Goal: Information Seeking & Learning: Learn about a topic

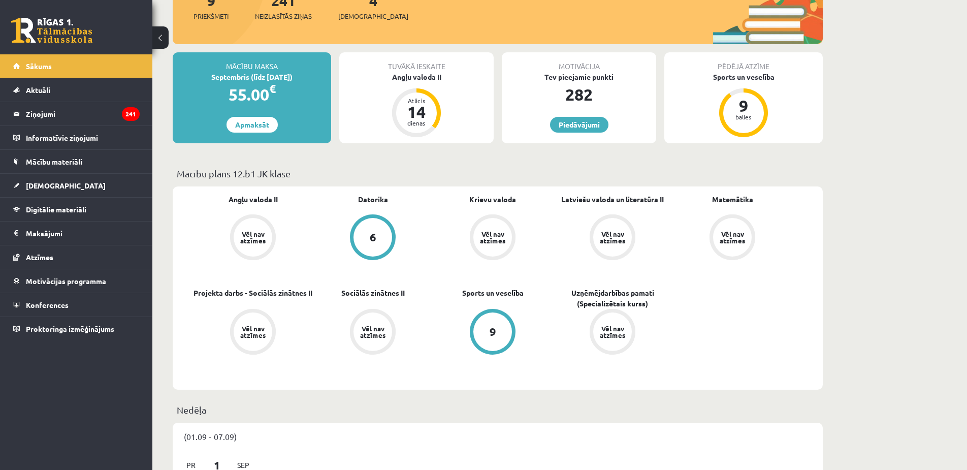
scroll to position [131, 0]
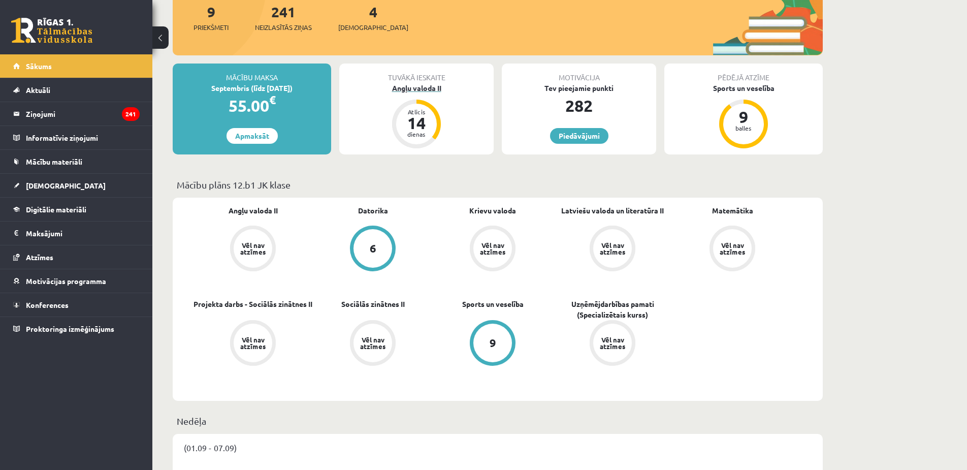
click at [412, 86] on div "Angļu valoda II" at bounding box center [416, 88] width 154 height 11
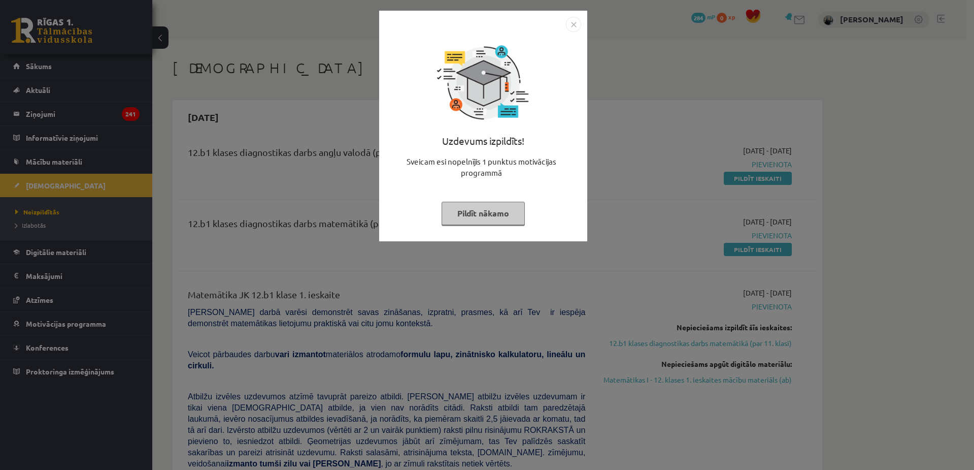
click at [574, 27] on img "Close" at bounding box center [573, 24] width 15 height 15
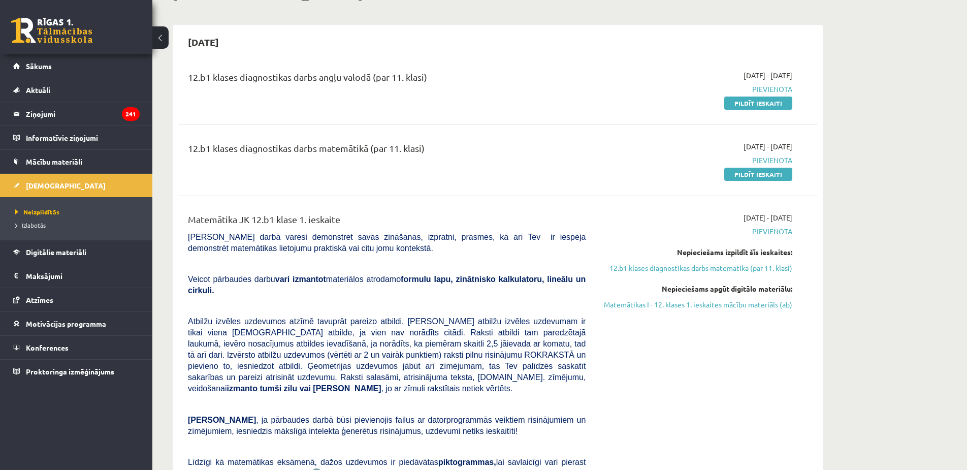
scroll to position [102, 0]
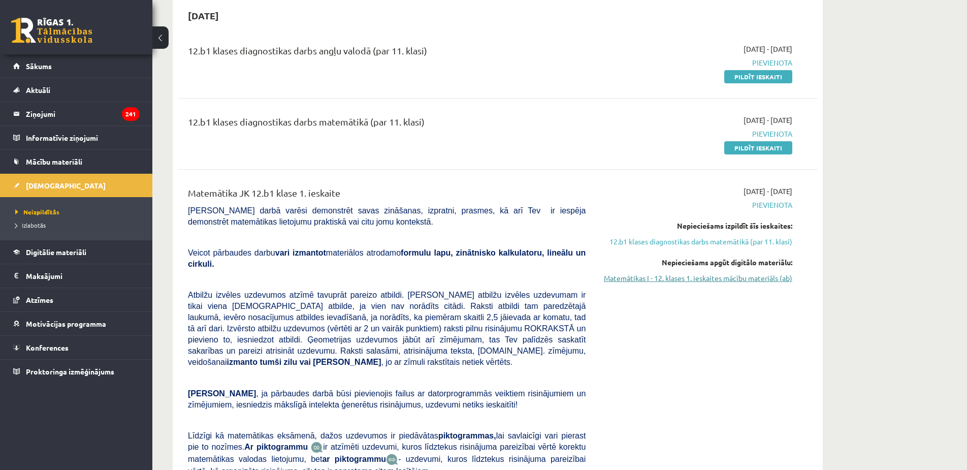
click at [675, 277] on link "Matemātikas I - 12. klases 1. ieskaites mācību materiāls (ab)" at bounding box center [696, 278] width 191 height 11
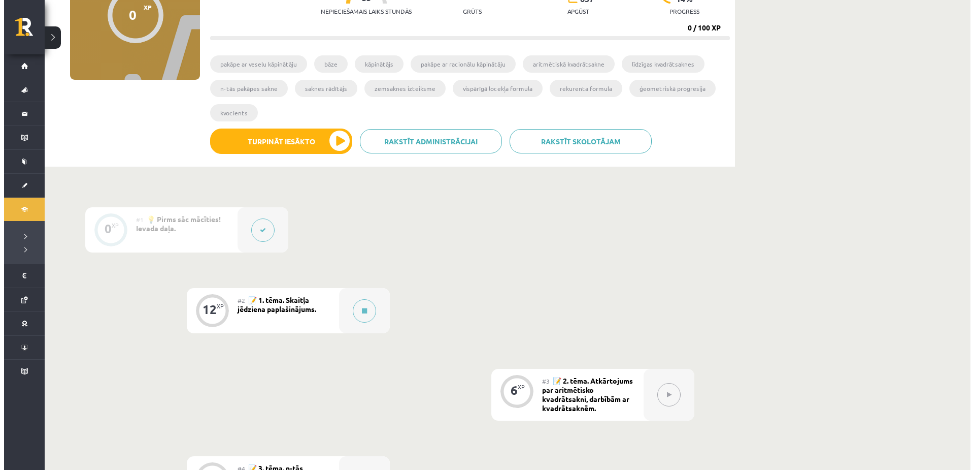
scroll to position [152, 0]
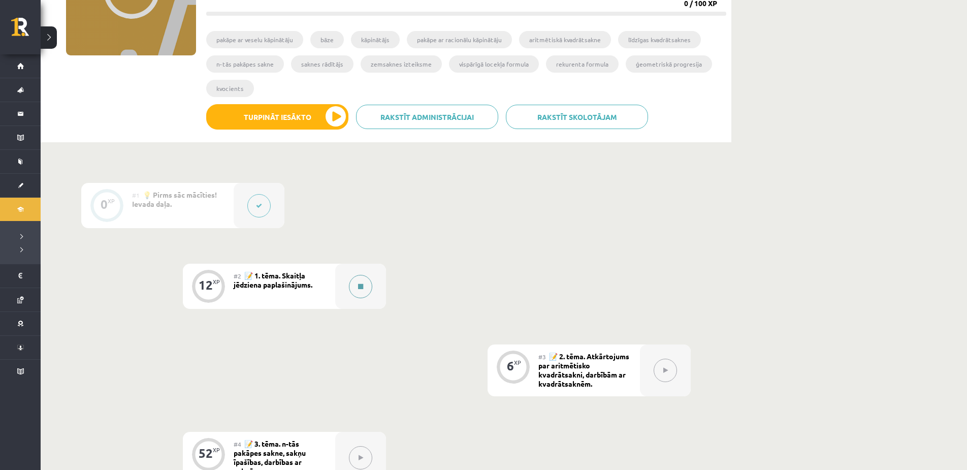
click at [362, 293] on button at bounding box center [360, 286] width 23 height 23
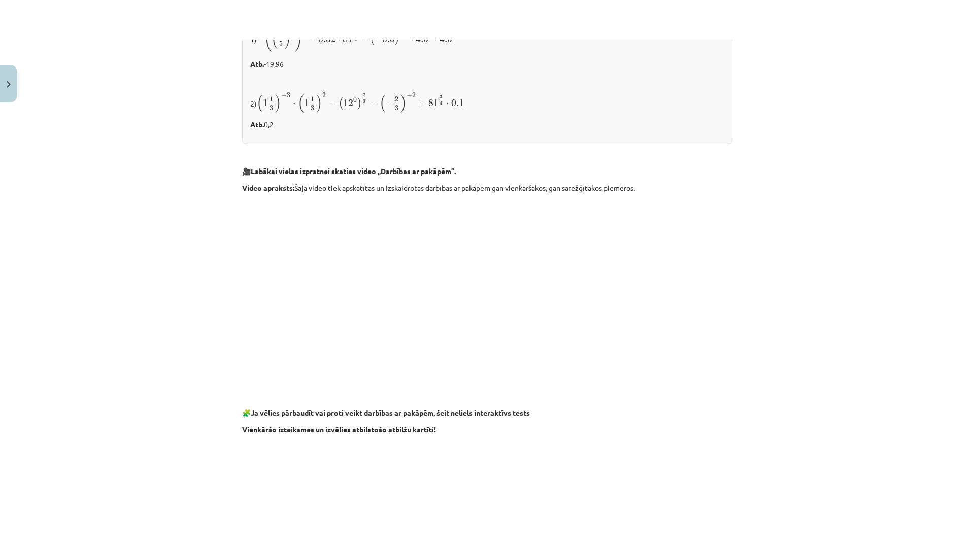
scroll to position [457, 0]
